Goal: Task Accomplishment & Management: Use online tool/utility

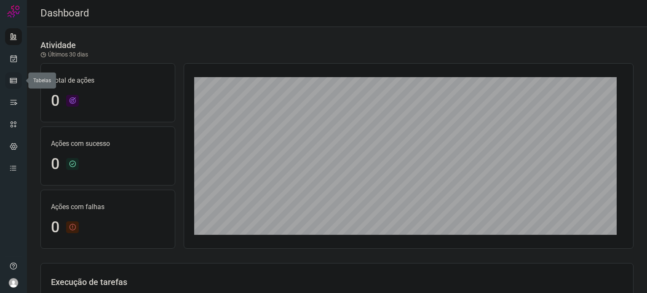
click at [13, 82] on icon at bounding box center [13, 80] width 8 height 8
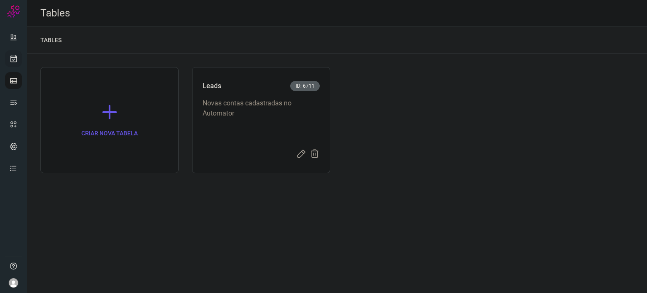
click at [12, 62] on icon at bounding box center [13, 58] width 9 height 8
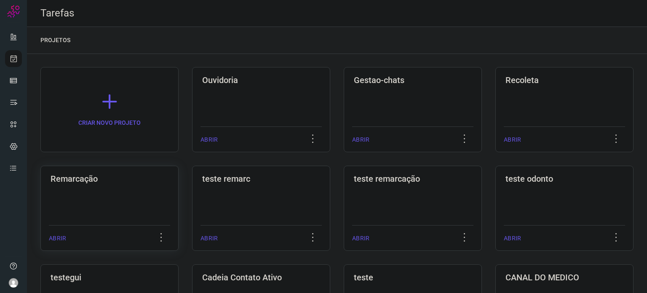
click at [121, 184] on div "Remarcação ABRIR" at bounding box center [109, 208] width 138 height 85
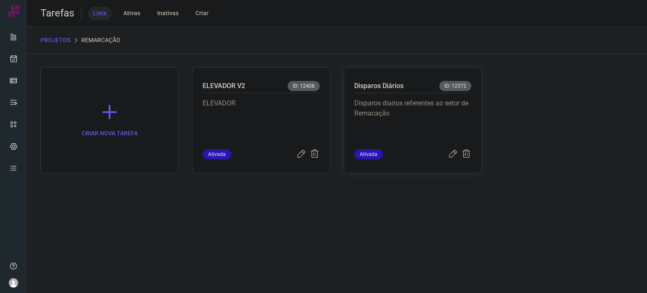
click at [458, 107] on p "Disparos diarios referentes ao setor de Remacação" at bounding box center [412, 119] width 117 height 42
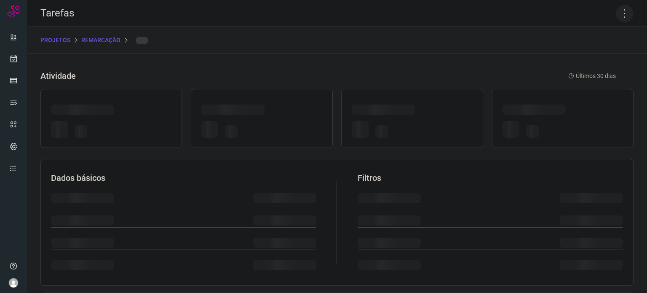
click at [616, 8] on icon at bounding box center [625, 14] width 18 height 18
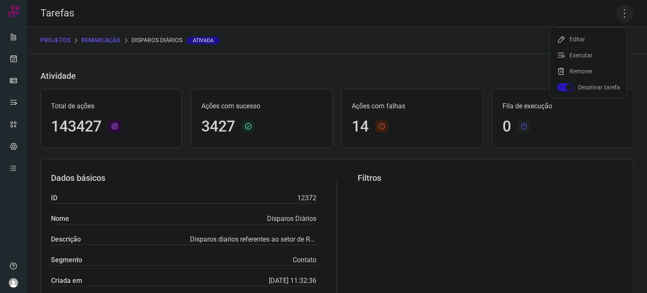
click at [617, 14] on icon at bounding box center [625, 14] width 18 height 18
click at [616, 15] on icon at bounding box center [625, 14] width 18 height 18
click at [577, 54] on li "Executar" at bounding box center [588, 54] width 77 height 13
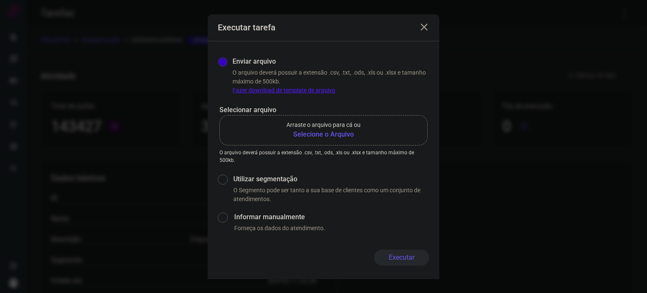
click at [309, 131] on b "Selecione o Arquivo" at bounding box center [323, 134] width 74 height 10
click at [0, 0] on input "Arraste o arquivo para cá ou Selecione o Arquivo" at bounding box center [0, 0] width 0 height 0
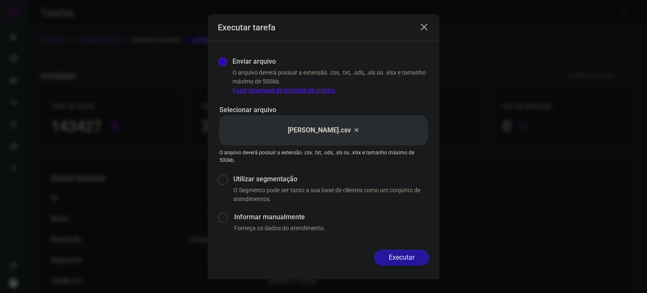
click at [418, 259] on button "Executar" at bounding box center [401, 257] width 55 height 16
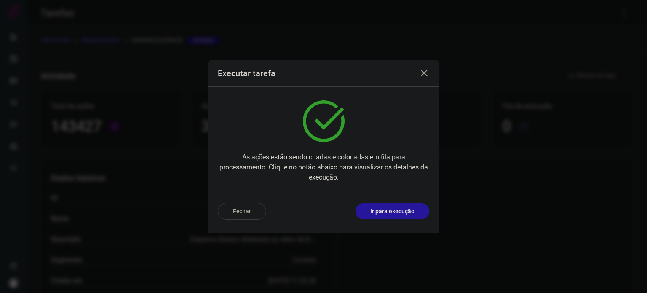
click at [360, 208] on button "Ir para execução" at bounding box center [392, 211] width 74 height 16
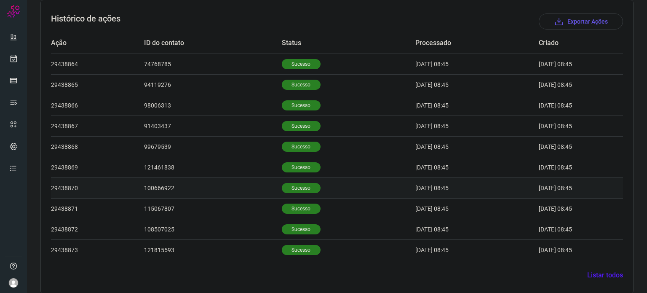
scroll to position [253, 0]
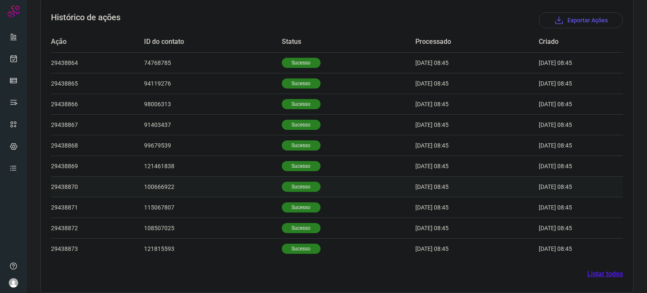
click at [282, 182] on p "Sucesso" at bounding box center [301, 187] width 39 height 10
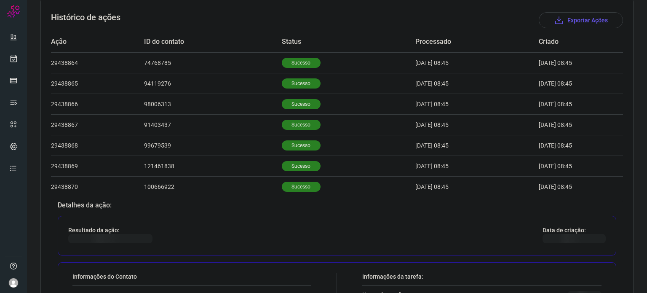
scroll to position [421, 0]
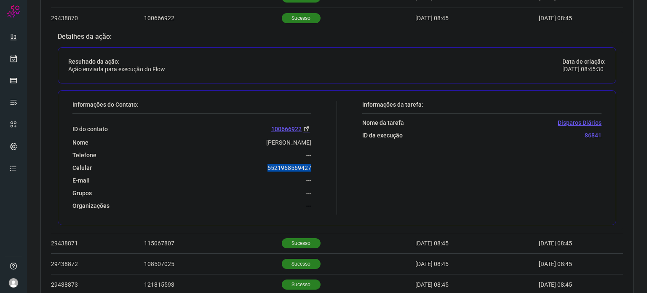
drag, startPoint x: 266, startPoint y: 163, endPoint x: 312, endPoint y: 162, distance: 46.3
click at [313, 162] on div "Informações do Contato: ID do contato [PHONE_NUMBER] Nome Eliza Telefone --- Ce…" at bounding box center [202, 158] width 269 height 114
copy p "5521968569427"
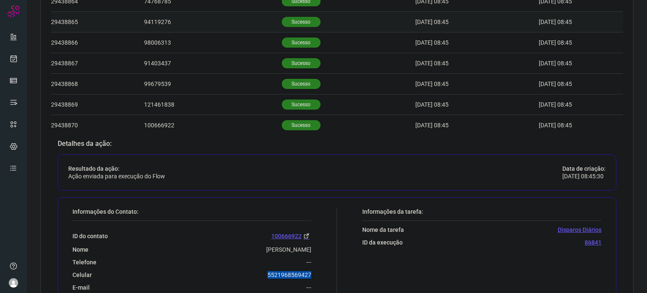
scroll to position [253, 0]
